Goal: Task Accomplishment & Management: Manage account settings

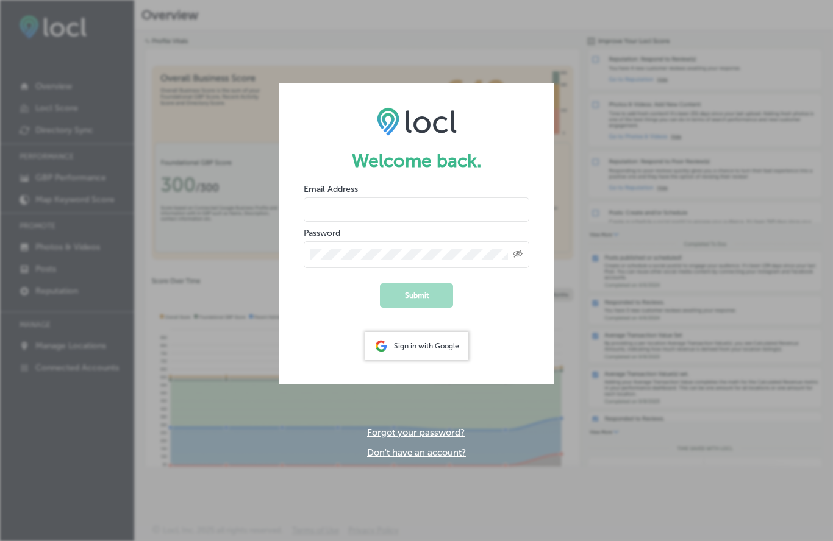
click at [340, 207] on input "email" at bounding box center [417, 210] width 226 height 24
type input "[EMAIL_ADDRESS][DOMAIN_NAME]"
click at [423, 299] on button "Submit" at bounding box center [416, 295] width 73 height 24
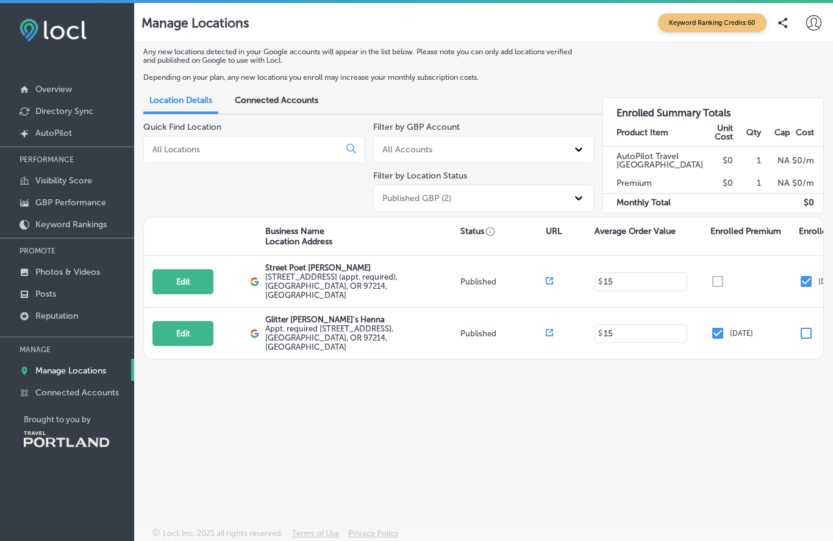
click at [292, 286] on label "[STREET_ADDRESS] (appt. required) , [GEOGRAPHIC_DATA], OR 97214, [GEOGRAPHIC_DA…" at bounding box center [361, 285] width 192 height 27
click at [180, 285] on button "Edit" at bounding box center [182, 281] width 61 height 25
select select "US"
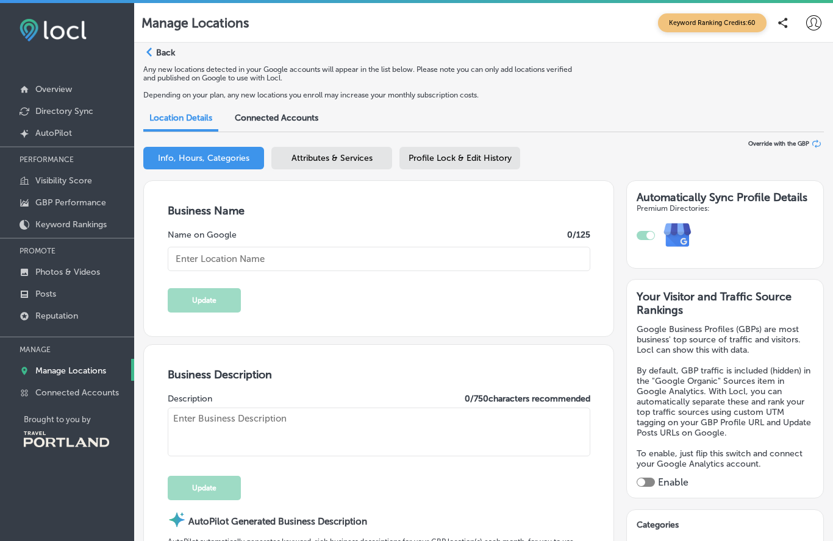
type input "Street Poet [PERSON_NAME]"
type textarea "Street Poet [PERSON_NAME] captivates audiences with custom poetry crafted live …"
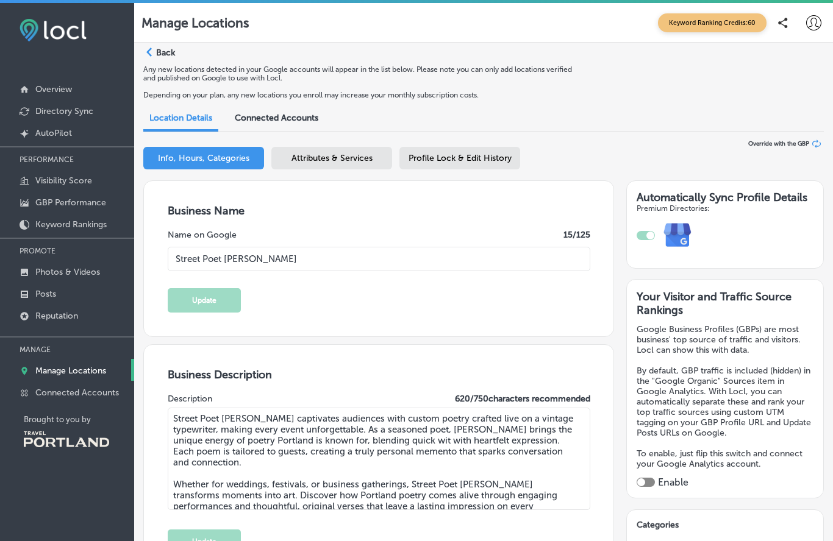
type textarea "Street Poet [PERSON_NAME] captivates audiences with custom poetry crafted live …"
type input "[EMAIL_ADDRESS][DOMAIN_NAME]"
type input "[URL][DOMAIN_NAME]"
type input "[STREET_ADDRESS] (appt. required)"
type input "[GEOGRAPHIC_DATA]"
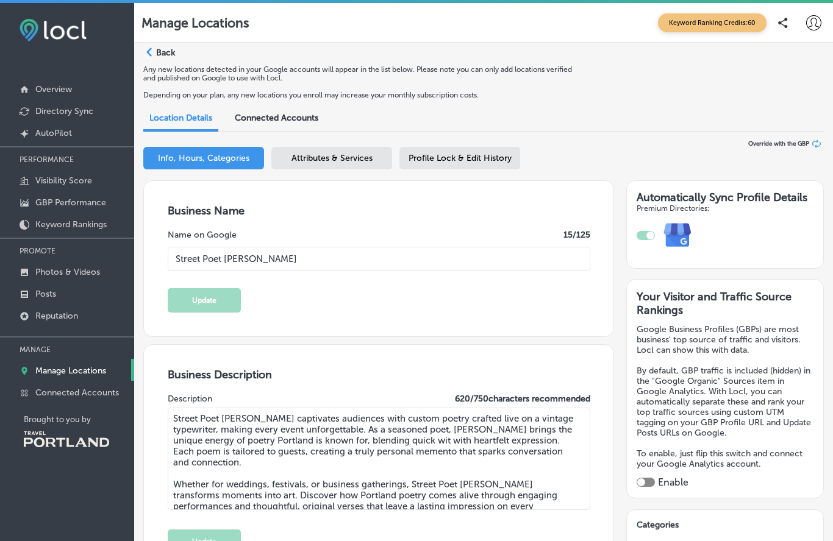
type input "97214"
type input "US"
type input "[URL][DOMAIN_NAME]"
checkbox input "true"
type input "[PHONE_NUMBER]"
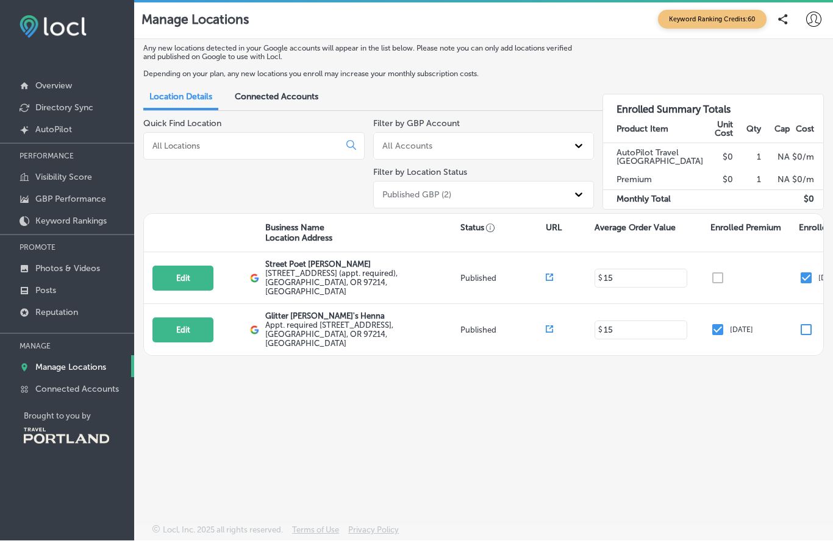
scroll to position [56, 0]
click at [283, 269] on label "[STREET_ADDRESS] (appt. required) , [GEOGRAPHIC_DATA], OR 97214, [GEOGRAPHIC_DA…" at bounding box center [361, 282] width 192 height 27
click at [50, 87] on p "Overview" at bounding box center [53, 86] width 37 height 10
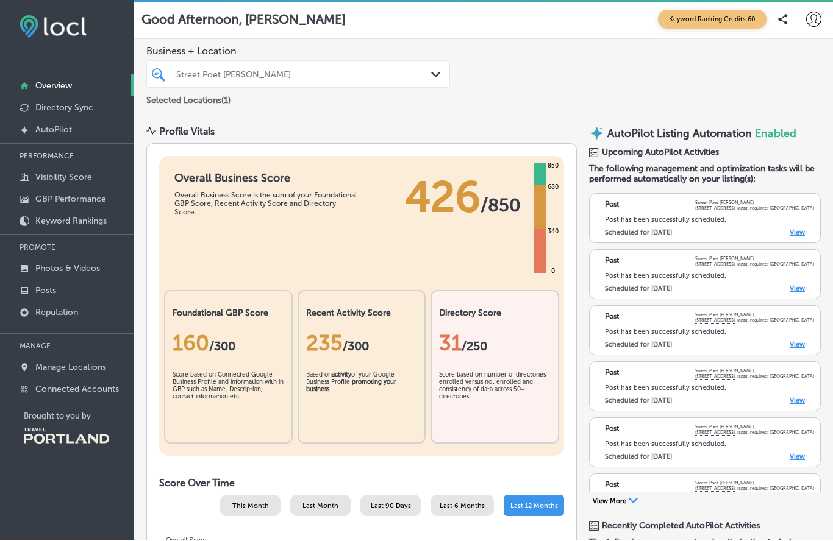
click at [634, 216] on div "Post has been successfully scheduled. Scheduled for [DATE] View" at bounding box center [709, 226] width 209 height 21
click at [803, 216] on div "Post has been successfully scheduled." at bounding box center [709, 220] width 209 height 8
click at [800, 229] on link "View" at bounding box center [796, 233] width 15 height 8
click at [791, 250] on div "Post Street Poet [PERSON_NAME] [STREET_ADDRESS] (appt. required) Portland Post …" at bounding box center [705, 275] width 232 height 50
click at [796, 285] on link "View" at bounding box center [796, 289] width 15 height 8
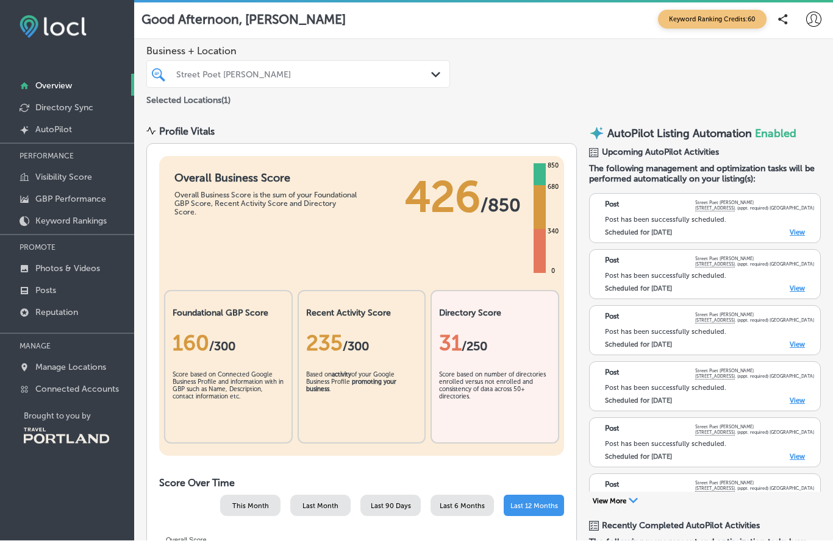
click at [797, 341] on link "View" at bounding box center [796, 345] width 15 height 8
click at [49, 270] on p "Photos & Videos" at bounding box center [67, 269] width 65 height 10
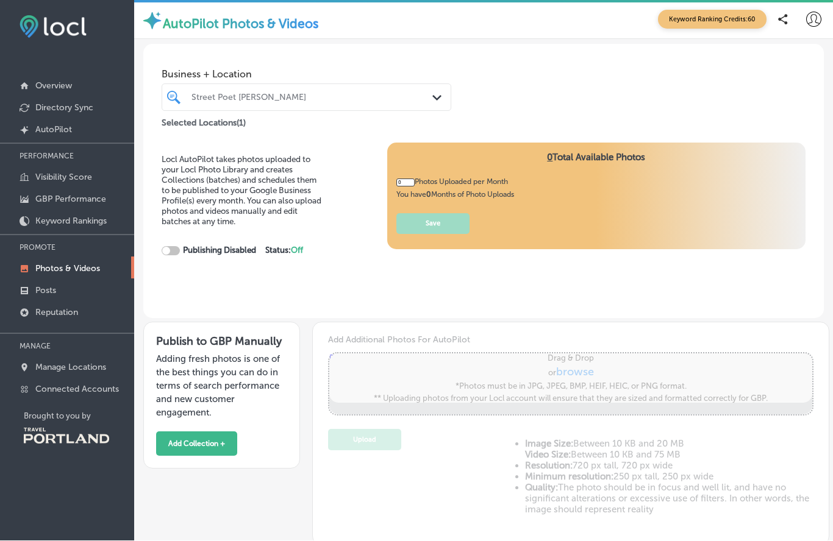
type input "5"
checkbox input "true"
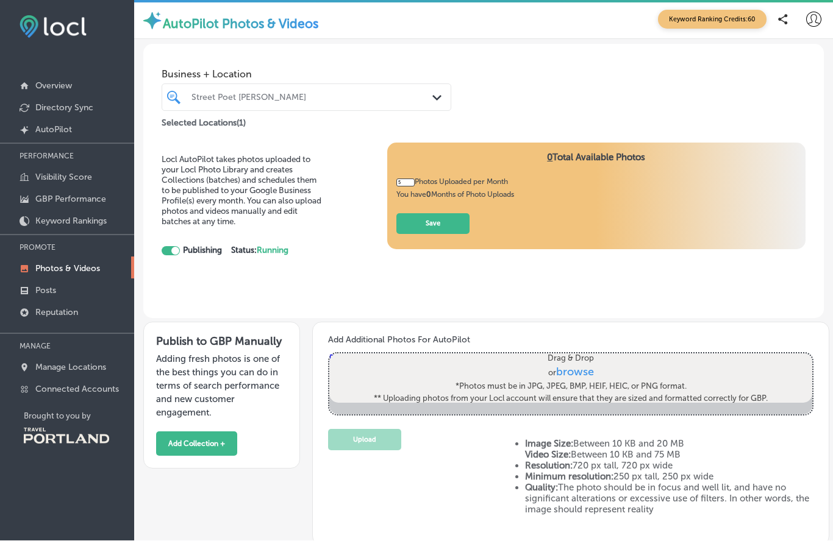
click at [577, 366] on span "browse" at bounding box center [574, 372] width 38 height 13
click at [577, 354] on input "Drag & Drop or browse *Photos must be in JPG, JPEG, BMP, HEIF, HEIC, or PNG for…" at bounding box center [570, 356] width 483 height 4
click at [46, 296] on p "Posts" at bounding box center [45, 291] width 21 height 10
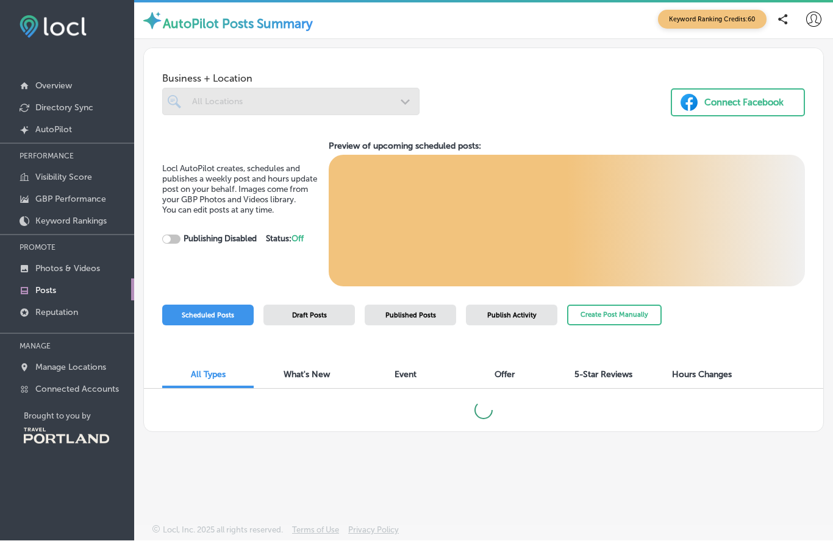
checkbox input "true"
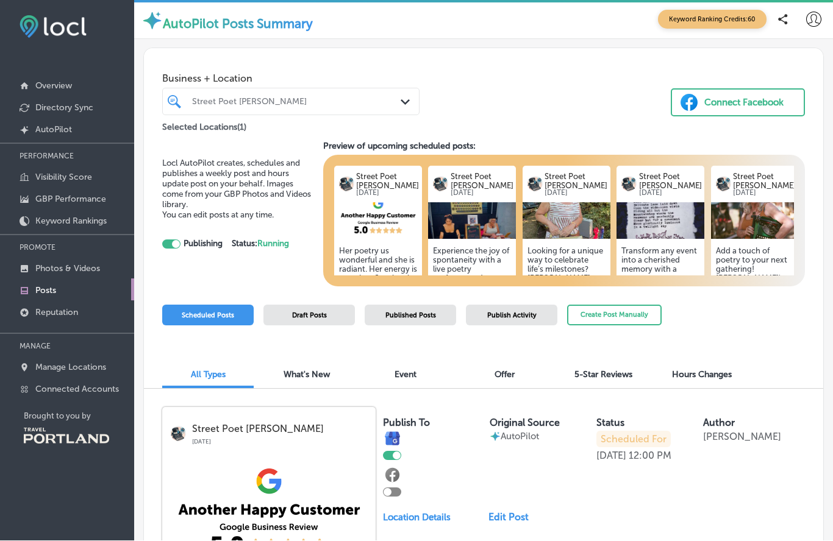
click at [68, 266] on link "Photos & Videos" at bounding box center [67, 268] width 134 height 22
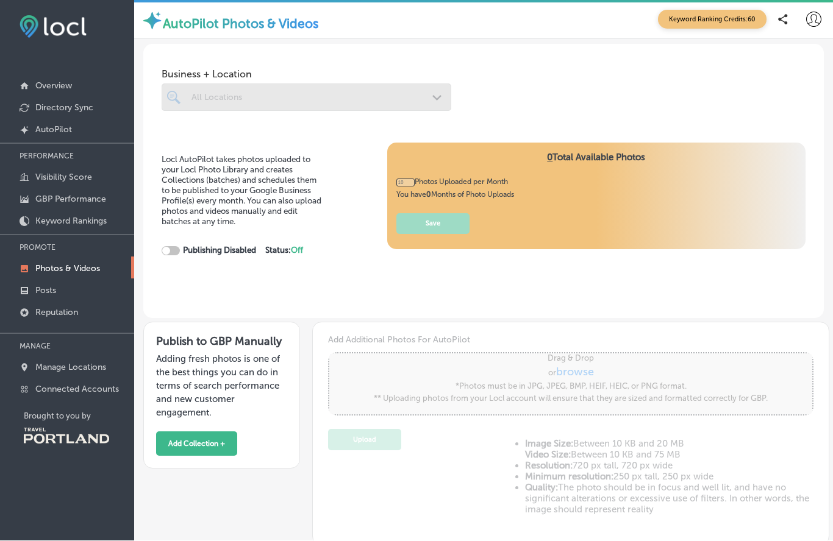
type input "0"
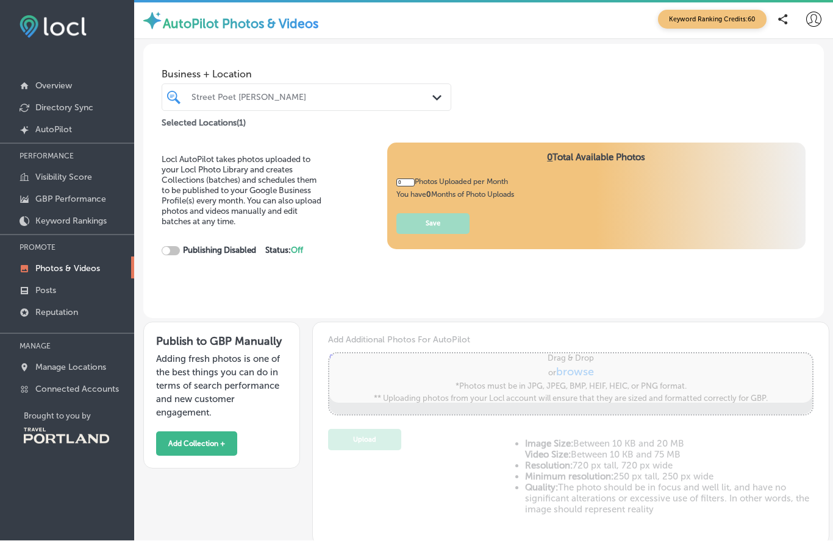
checkbox input "true"
type input "5"
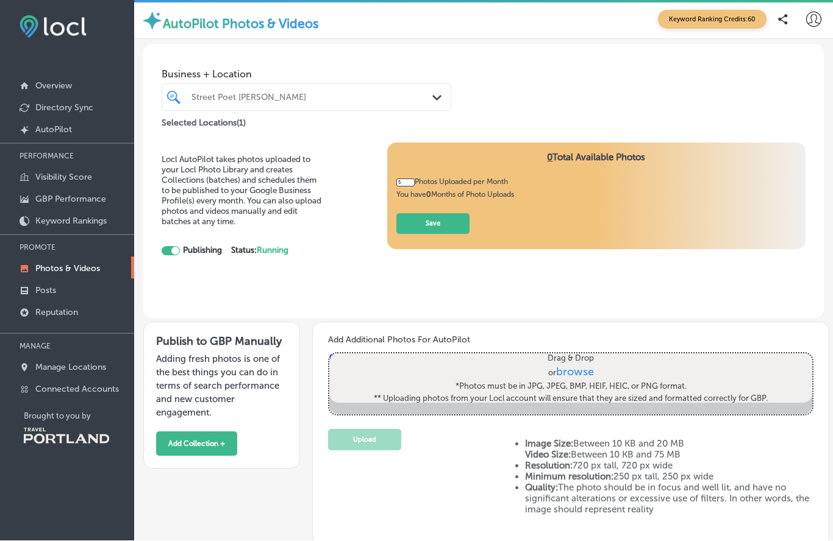
click at [577, 366] on span "browse" at bounding box center [574, 372] width 38 height 13
click at [577, 354] on input "Drag & Drop or browse *Photos must be in JPG, JPEG, BMP, HEIF, HEIC, or PNG for…" at bounding box center [570, 356] width 483 height 4
type input "C:\fakepath\IMG_1978.webp"
